Goal: Navigation & Orientation: Find specific page/section

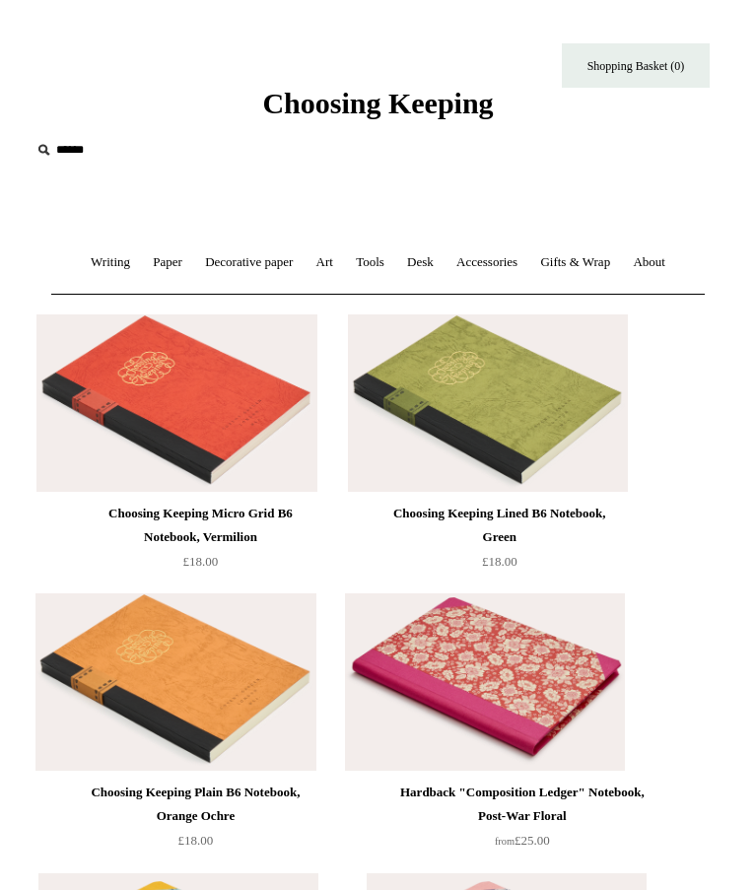
scroll to position [26011, 0]
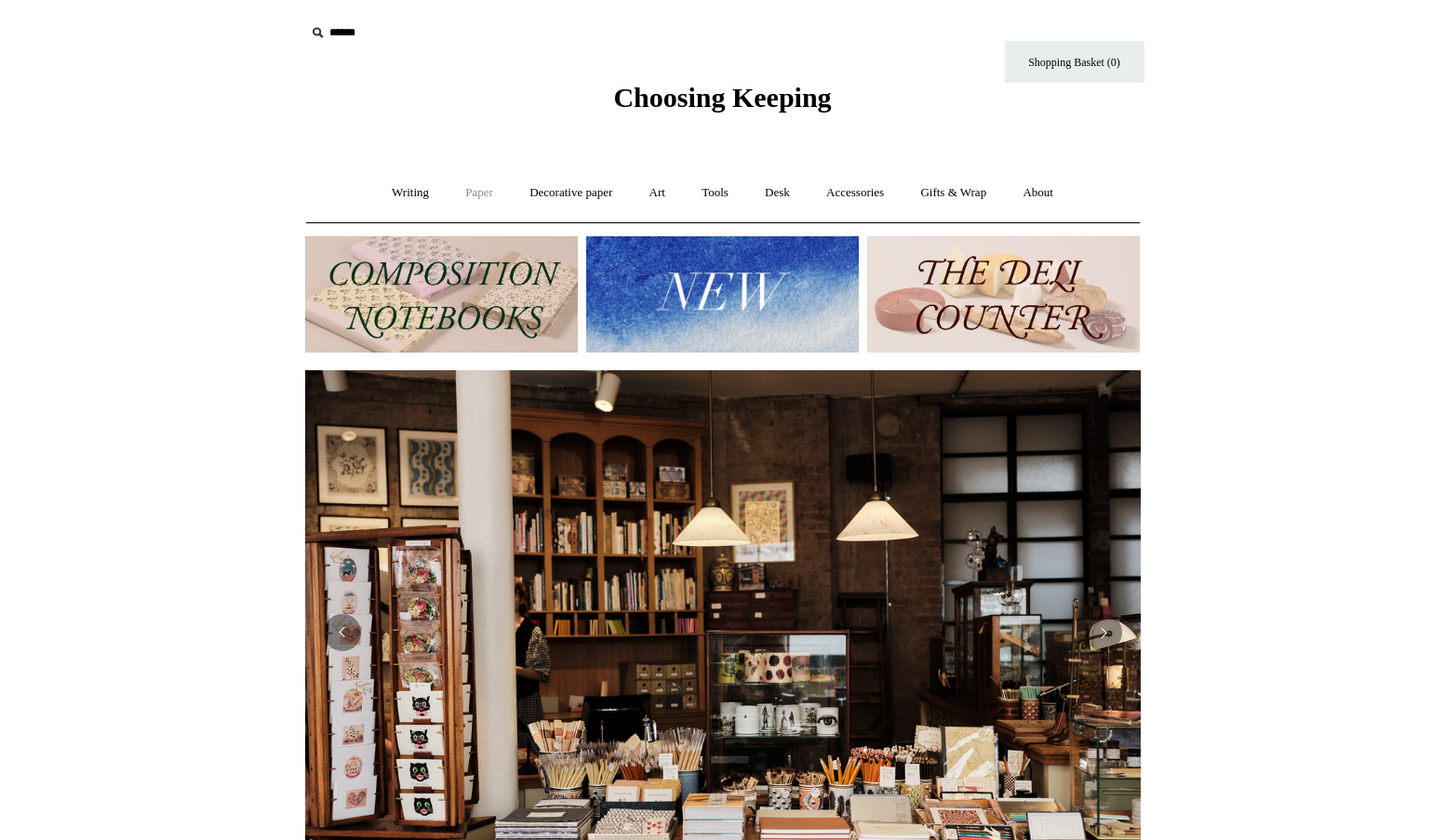
click at [477, 185] on link "Paper +" at bounding box center [479, 193] width 61 height 49
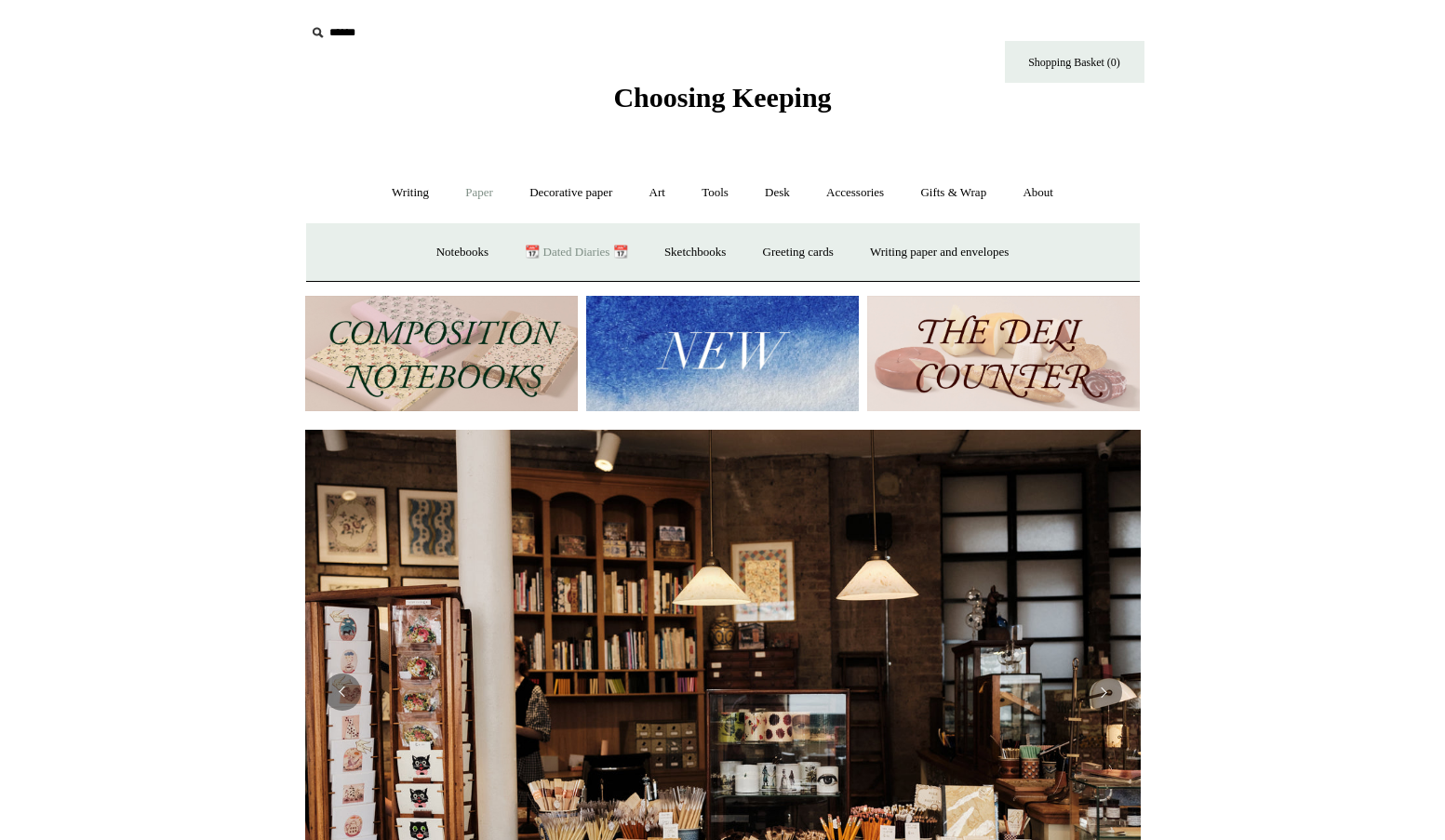
click at [568, 248] on link "📆 Dated Diaries 📆" at bounding box center [576, 253] width 136 height 49
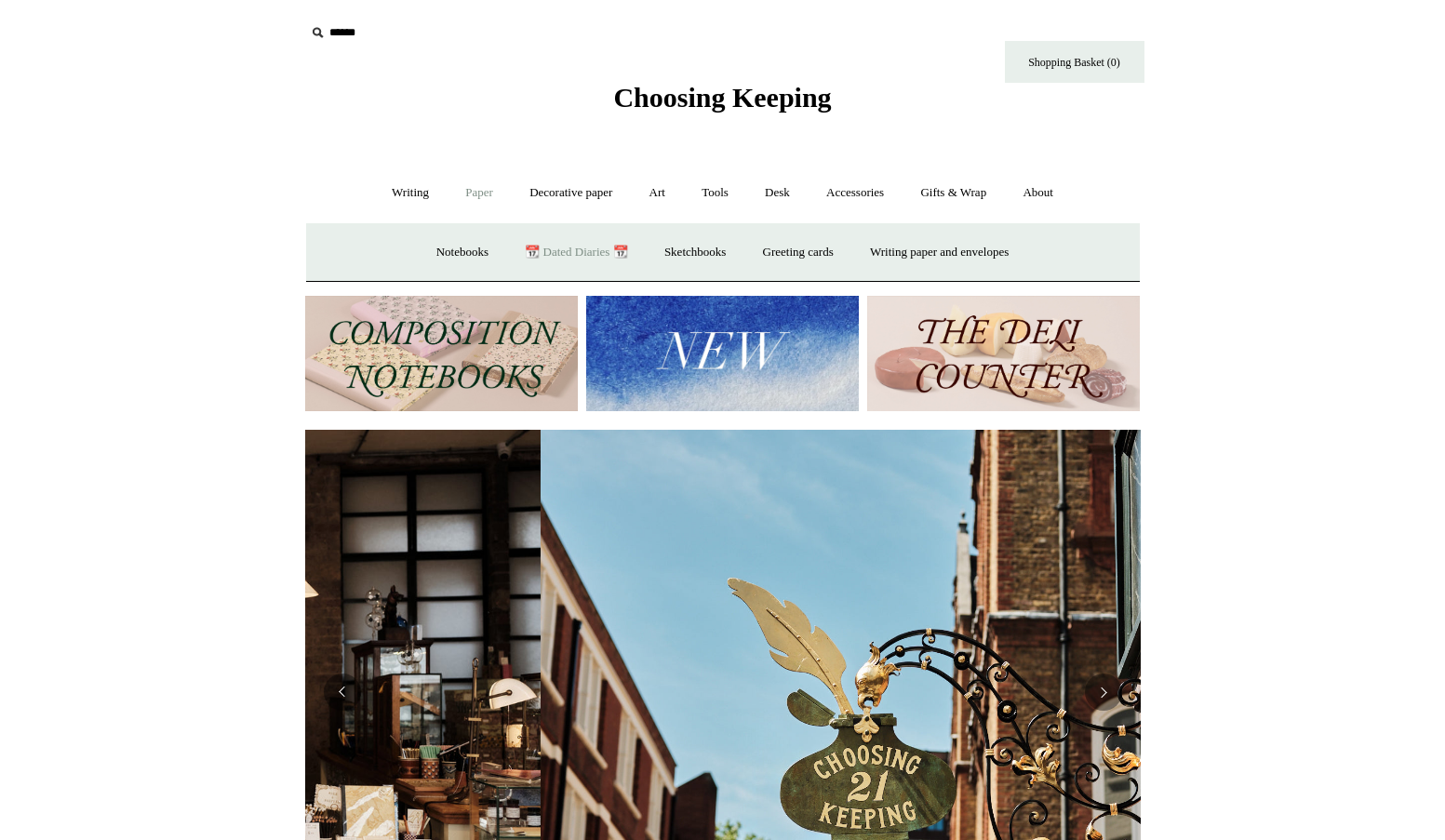
scroll to position [0, 808]
